Goal: Use online tool/utility: Utilize a website feature to perform a specific function

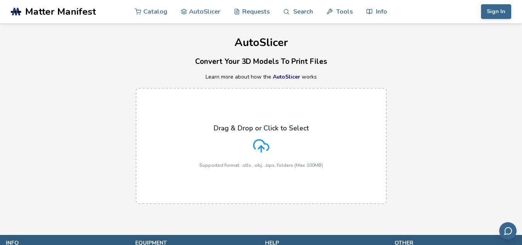
click at [261, 137] on div "Drag & Drop or Click to Select Supported format: .stls, .obj, .zips, folders (M…" at bounding box center [261, 146] width 124 height 44
click at [0, 0] on input "Drag & Drop or Click to Select Supported format: .stls, .obj, .zips, folders (M…" at bounding box center [0, 0] width 0 height 0
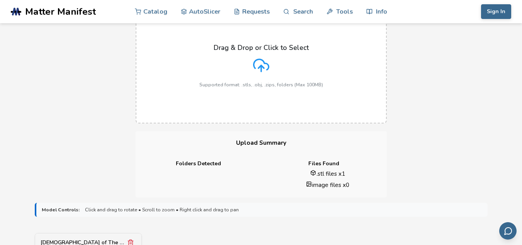
scroll to position [77, 0]
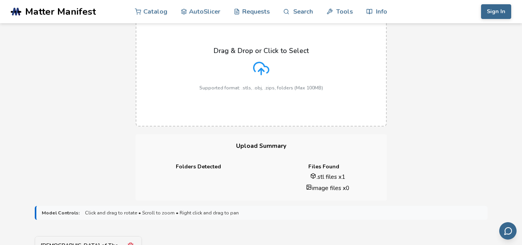
click at [258, 81] on div "Drag & Drop or Click to Select Supported format: .stls, .obj, .zips, folders (M…" at bounding box center [261, 69] width 124 height 44
click at [263, 63] on icon at bounding box center [261, 68] width 16 height 16
click at [0, 0] on input "Drag & Drop or Click to Select Supported format: .stls, .obj, .zips, folders (M…" at bounding box center [0, 0] width 0 height 0
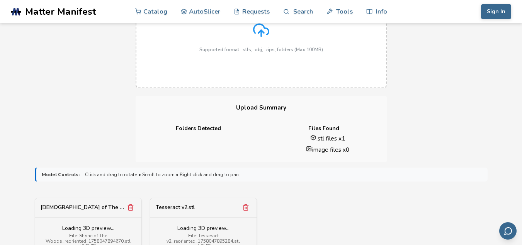
scroll to position [271, 0]
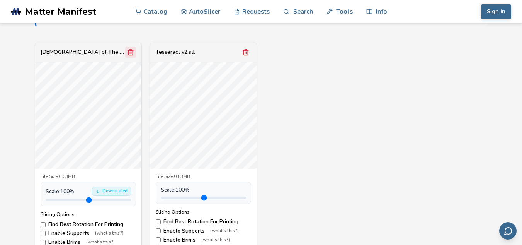
click at [126, 52] on button "Remove model" at bounding box center [130, 52] width 11 height 11
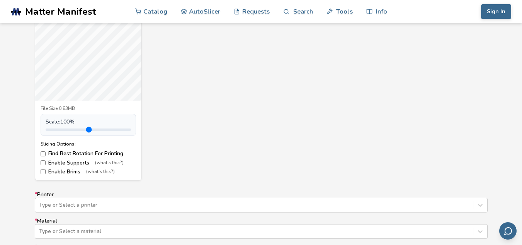
scroll to position [348, 0]
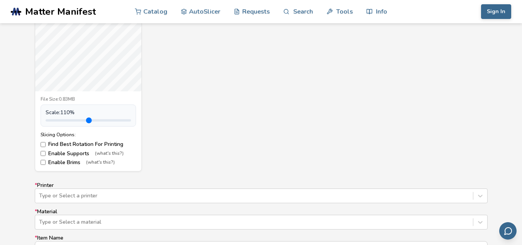
type input "*"
click at [64, 119] on input "range" at bounding box center [88, 120] width 85 height 2
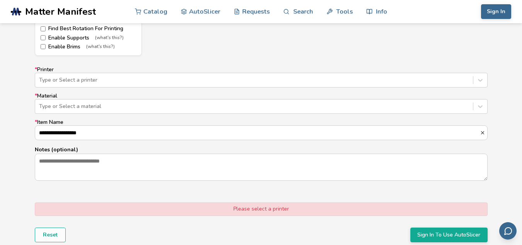
scroll to position [464, 0]
click at [73, 87] on div "Type or Select a printer" at bounding box center [261, 79] width 453 height 15
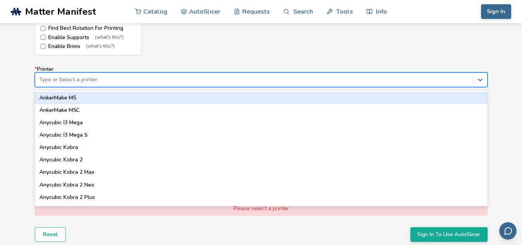
type input "*"
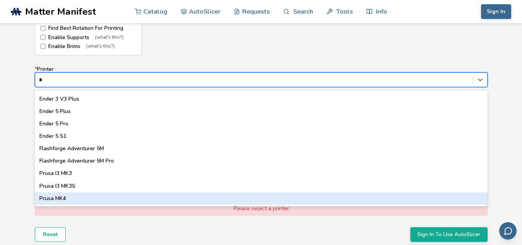
scroll to position [495, 0]
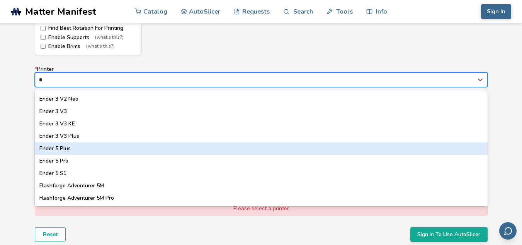
type input "**"
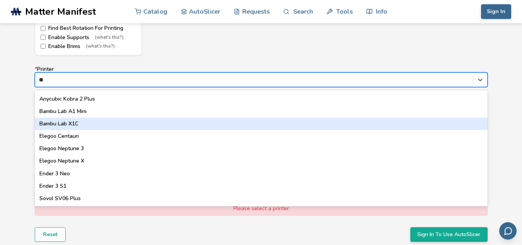
scroll to position [0, 0]
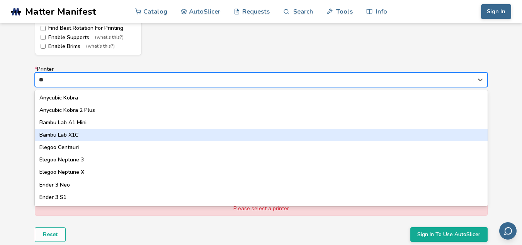
click at [104, 129] on div "Bambu Lab X1C" at bounding box center [261, 135] width 453 height 12
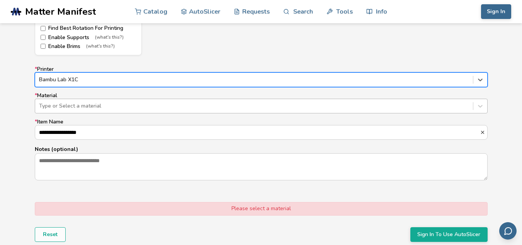
click at [90, 101] on div "Type or Select a material" at bounding box center [254, 105] width 438 height 11
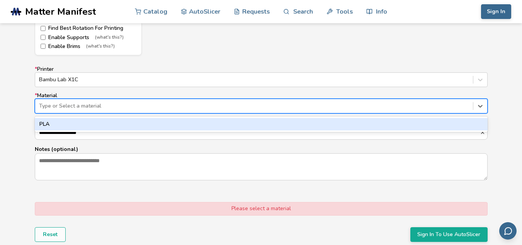
click at [90, 124] on div "PLA" at bounding box center [261, 124] width 453 height 12
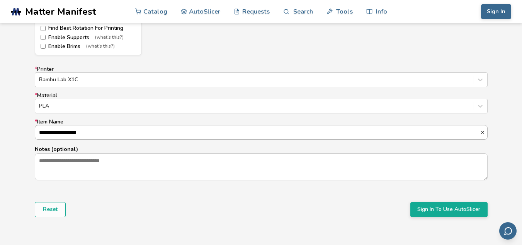
drag, startPoint x: 89, startPoint y: 131, endPoint x: 35, endPoint y: 133, distance: 54.1
click at [35, 132] on input "**********" at bounding box center [257, 132] width 445 height 14
type input "********"
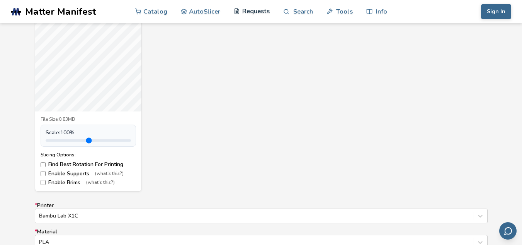
scroll to position [247, 0]
